Goal: Task Accomplishment & Management: Manage account settings

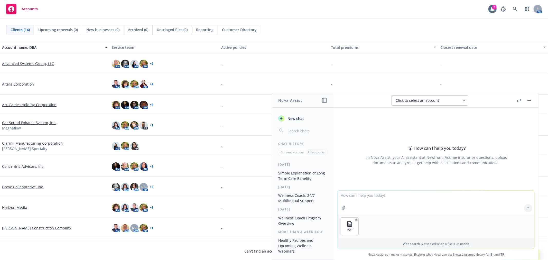
click at [353, 196] on textarea at bounding box center [435, 203] width 197 height 24
type textarea "can you pull out info from this to introduce this new benefit to employees in t…"
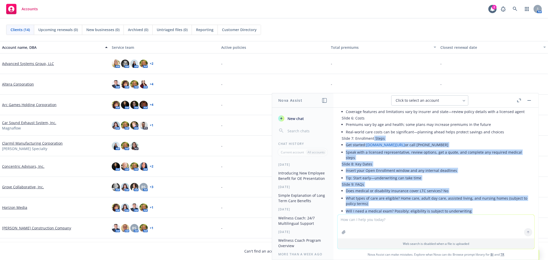
scroll to position [135, 0]
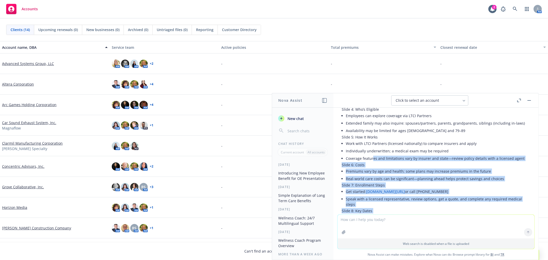
drag, startPoint x: 486, startPoint y: 192, endPoint x: 372, endPoint y: 164, distance: 117.2
click at [372, 164] on div "Here’s a concise, slide-ready intro you can drop into your OE deck. I kept it n…" at bounding box center [436, 157] width 188 height 289
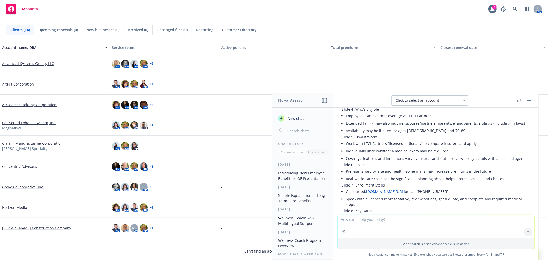
click at [367, 224] on textarea at bounding box center [435, 227] width 197 height 24
type textarea "I just need 1 slide with condensed information"
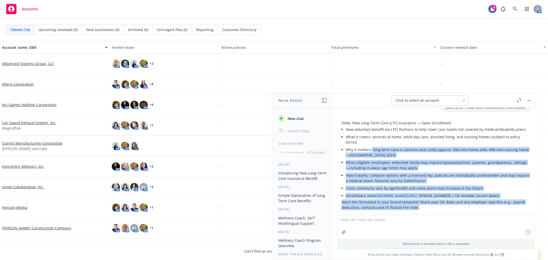
scroll to position [317, 0]
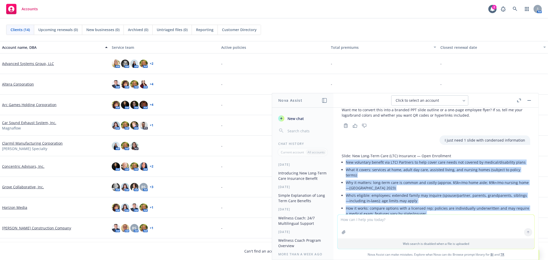
drag, startPoint x: 420, startPoint y: 187, endPoint x: 342, endPoint y: 166, distance: 80.8
click at [342, 166] on div "Slide: New Long-Term Care (LTC) Insurance — Open Enrollment New voluntary benef…" at bounding box center [436, 198] width 188 height 90
copy div "New voluntary benefit via LTCI Partners to help cover care needs not covered by…"
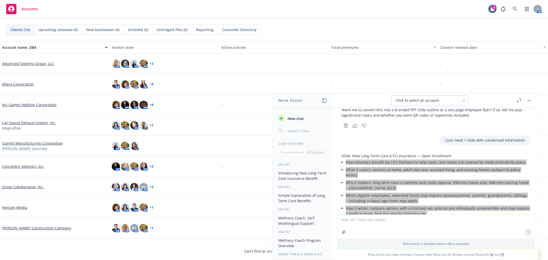
scroll to position [346, 0]
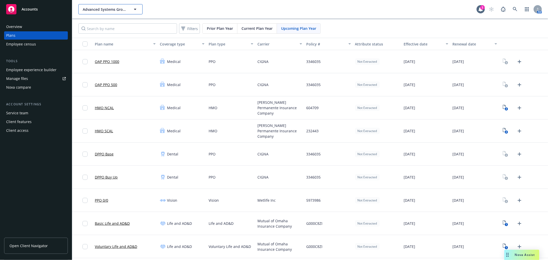
click at [105, 8] on span "Advanced Systems Group, LLC" at bounding box center [105, 9] width 44 height 5
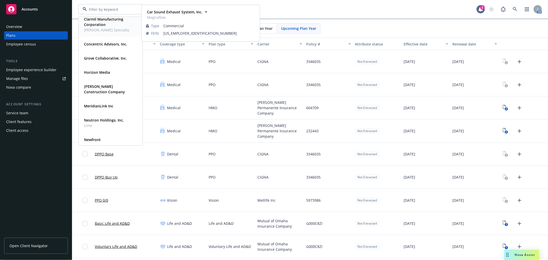
scroll to position [86, 0]
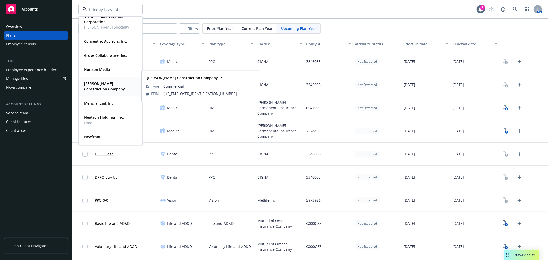
click at [91, 82] on strong "[PERSON_NAME] Construction Company" at bounding box center [104, 86] width 41 height 10
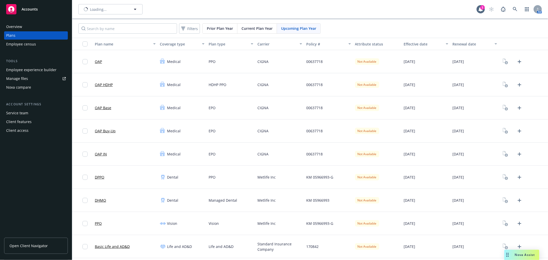
click at [37, 71] on div "Employee experience builder" at bounding box center [31, 70] width 50 height 8
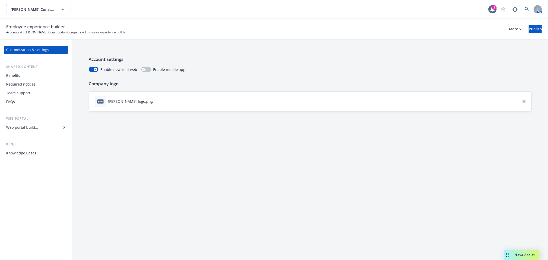
click at [19, 82] on div "Required notices" at bounding box center [20, 84] width 29 height 8
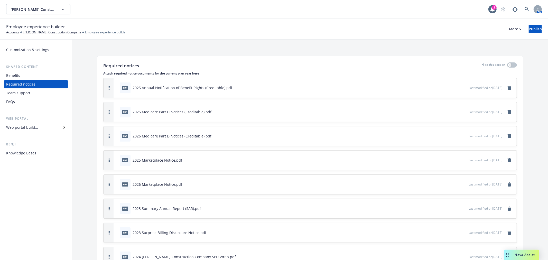
click at [13, 130] on div "Web portal builder" at bounding box center [22, 127] width 32 height 8
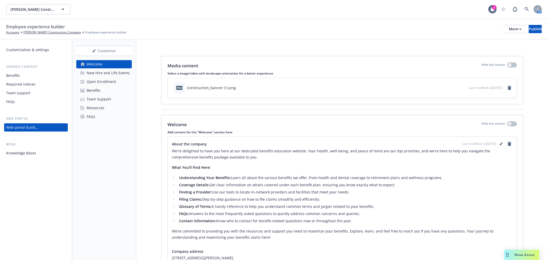
click at [98, 109] on div "Resources" at bounding box center [96, 108] width 18 height 8
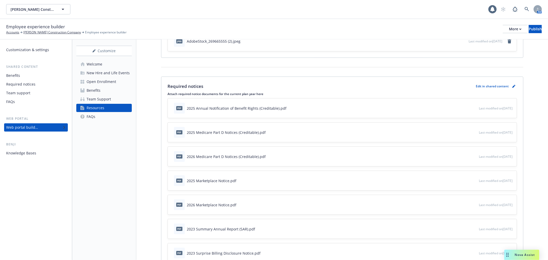
scroll to position [57, 0]
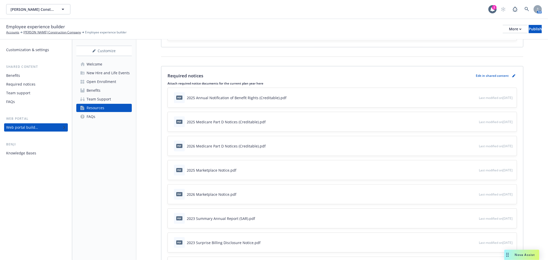
click at [30, 83] on div "Required notices" at bounding box center [20, 84] width 29 height 8
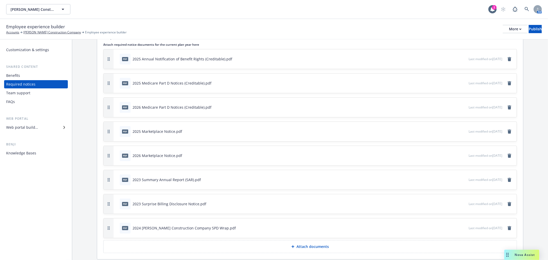
scroll to position [47, 0]
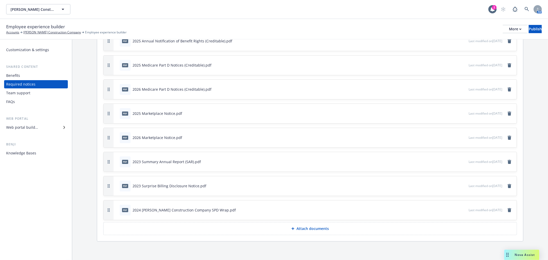
click at [282, 227] on button "Attach documents" at bounding box center [309, 228] width 413 height 13
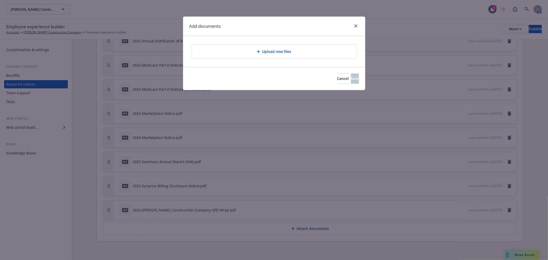
click at [246, 54] on div "Upload new files" at bounding box center [274, 52] width 157 height 6
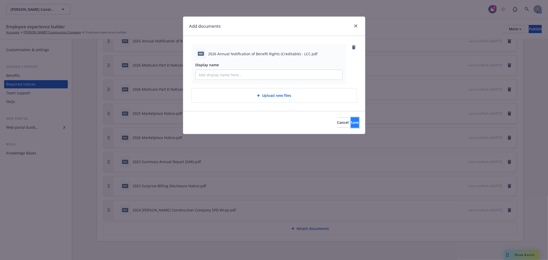
click at [351, 122] on button "Save" at bounding box center [355, 122] width 8 height 10
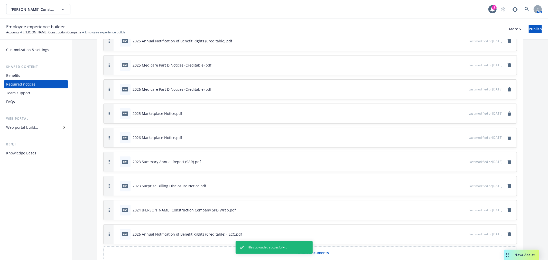
click at [446, 232] on icon "button" at bounding box center [447, 233] width 3 height 3
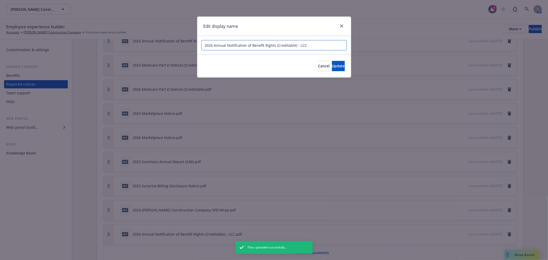
drag, startPoint x: 306, startPoint y: 45, endPoint x: 295, endPoint y: 47, distance: 11.2
click at [295, 47] on input "2026 Annual Notification of Benefit Rights (Creditable) - LCC" at bounding box center [273, 45] width 145 height 10
type input "2026 Annual Notification of Benefit Rights (Creditable)"
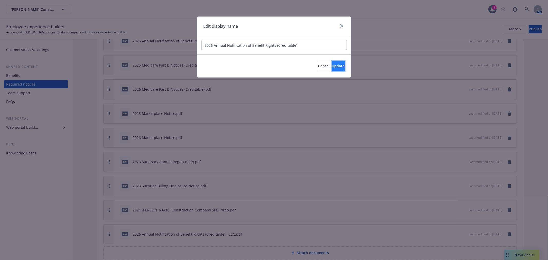
click at [338, 64] on button "Update" at bounding box center [338, 66] width 13 height 10
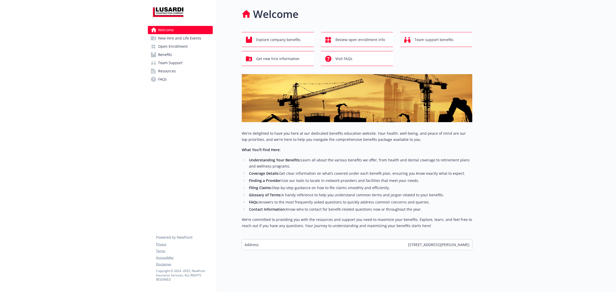
click at [163, 72] on span "Resources" at bounding box center [167, 71] width 18 height 8
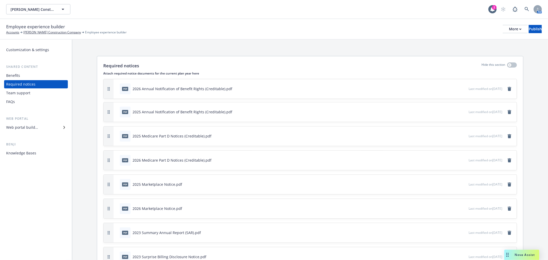
drag, startPoint x: 108, startPoint y: 233, endPoint x: 118, endPoint y: 88, distance: 145.4
click at [118, 88] on div "pdf 2026 Annual Notification of Benefit Rights (Creditable).pdf Last modified o…" at bounding box center [309, 89] width 413 height 20
click at [528, 27] on div "Publish" at bounding box center [534, 29] width 13 height 8
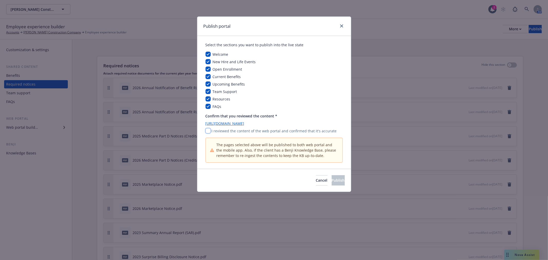
click at [209, 133] on input "checkbox" at bounding box center [207, 130] width 5 height 5
checkbox input "true"
click at [331, 179] on span "Publish" at bounding box center [337, 180] width 13 height 5
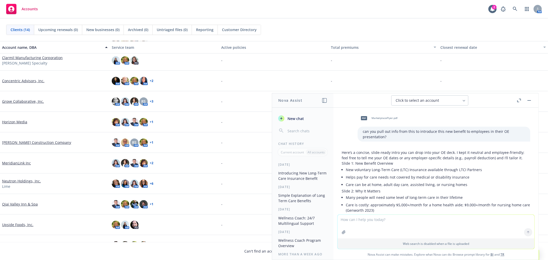
click at [358, 115] on div "pdf" at bounding box center [363, 118] width 11 height 11
